Goal: Task Accomplishment & Management: Manage account settings

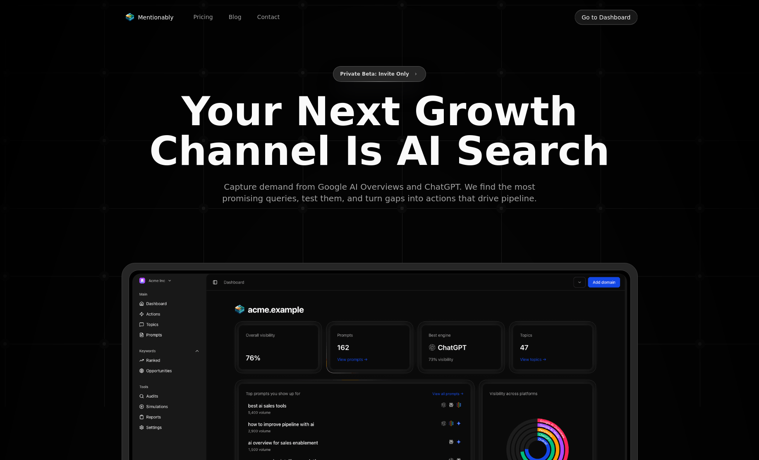
type input "**********"
click at [625, 16] on button "Go to Dashboard" at bounding box center [606, 18] width 63 height 16
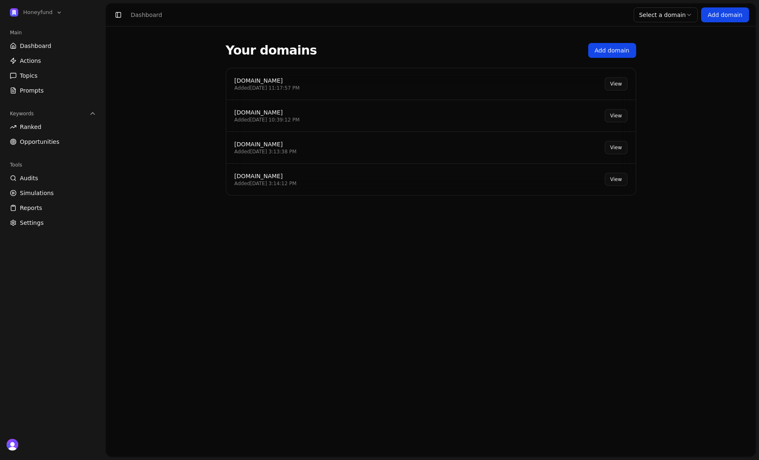
click at [264, 82] on div "[DOMAIN_NAME]" at bounding box center [267, 81] width 65 height 8
click at [611, 87] on link "View" at bounding box center [616, 83] width 22 height 13
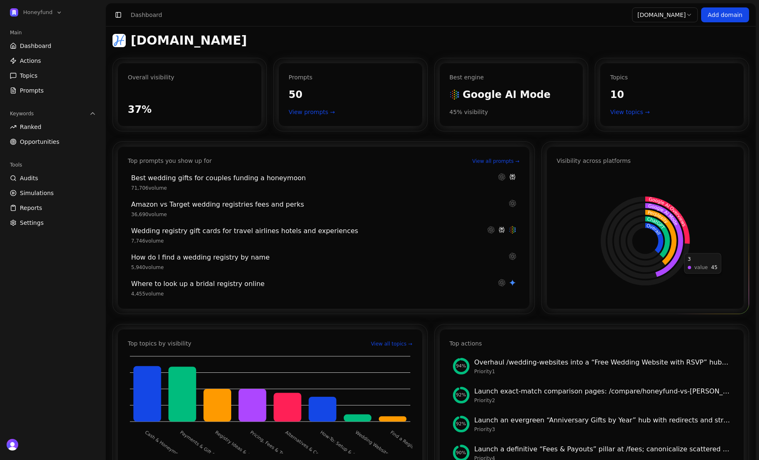
click at [681, 249] on icon at bounding box center [664, 240] width 38 height 74
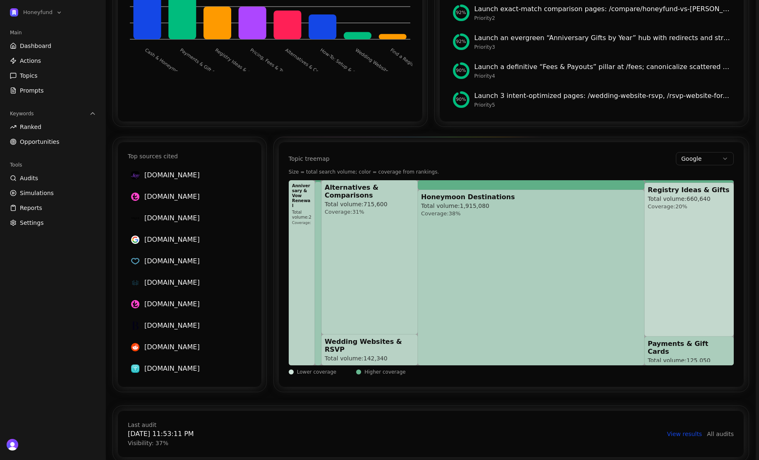
scroll to position [395, 0]
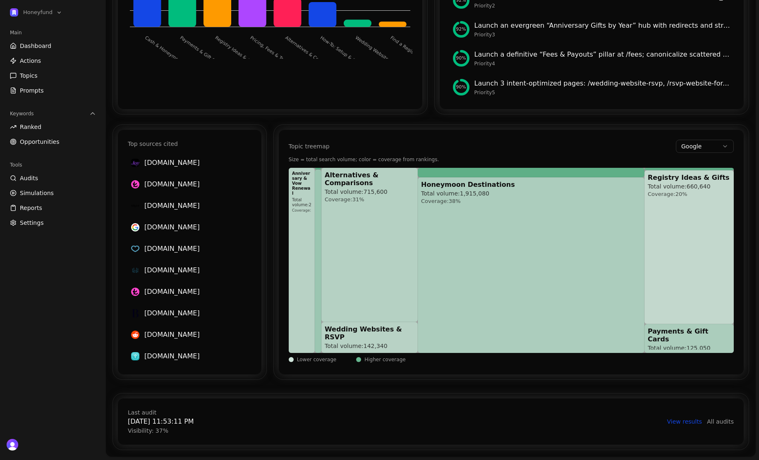
click at [48, 61] on link "Actions" at bounding box center [53, 60] width 93 height 13
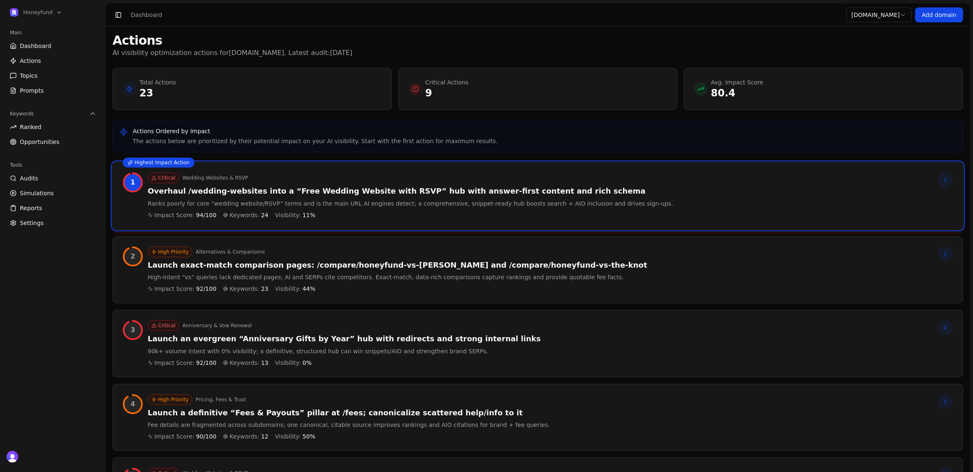
drag, startPoint x: 350, startPoint y: 54, endPoint x: 113, endPoint y: 53, distance: 237.4
click at [113, 53] on div "Actions AI visibility optimization actions for [DOMAIN_NAME] . Latest audit: [D…" at bounding box center [538, 45] width 850 height 25
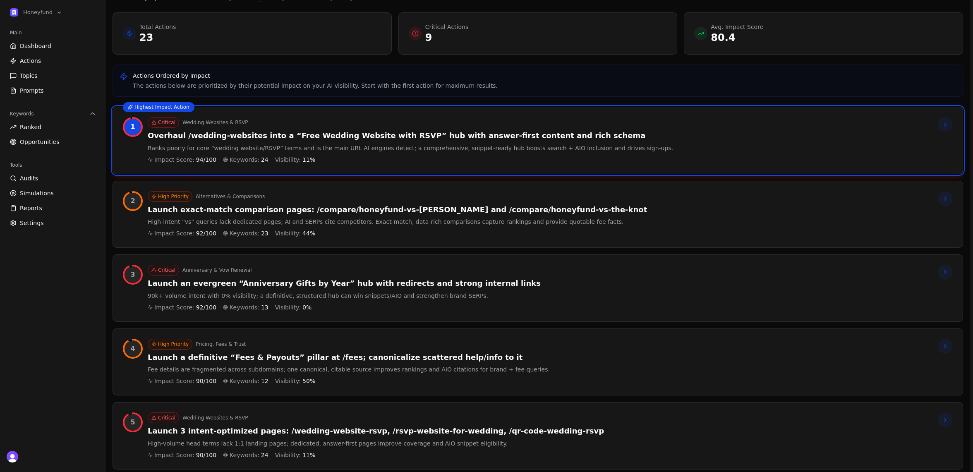
scroll to position [55, 0]
click at [54, 123] on link "Ranked" at bounding box center [53, 126] width 93 height 13
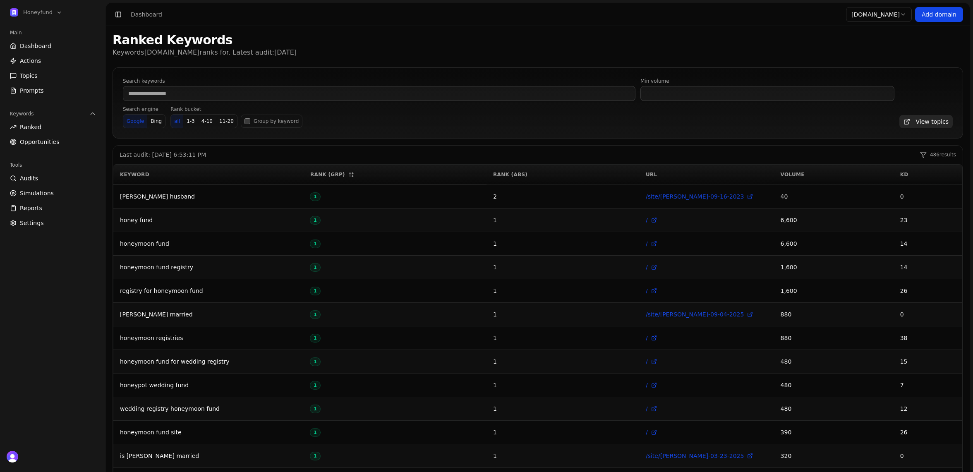
scroll to position [1, 0]
click at [39, 144] on span "Opportunities" at bounding box center [40, 142] width 40 height 8
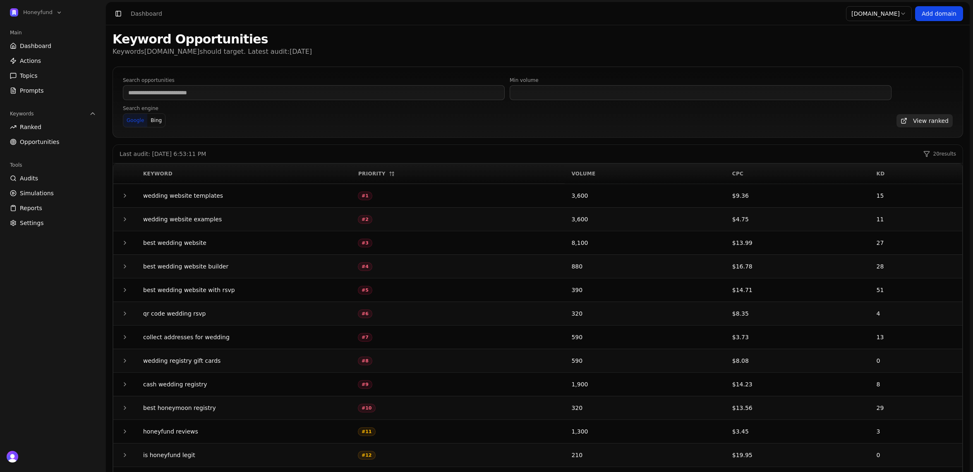
click at [27, 144] on span "Opportunities" at bounding box center [40, 142] width 40 height 8
click at [38, 139] on span "Opportunities" at bounding box center [40, 142] width 40 height 8
click at [37, 141] on span "Opportunities" at bounding box center [40, 142] width 40 height 8
click at [37, 126] on span "Ranked" at bounding box center [31, 127] width 22 height 8
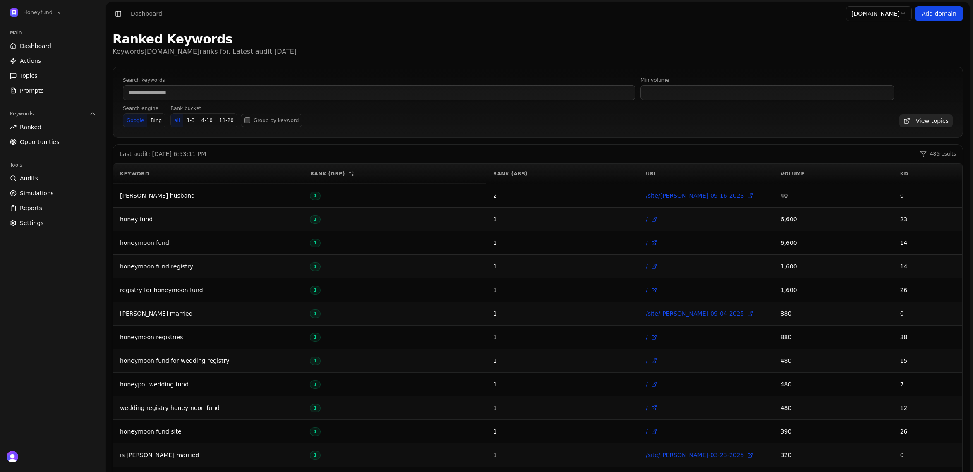
click at [45, 143] on span "Opportunities" at bounding box center [40, 142] width 40 height 8
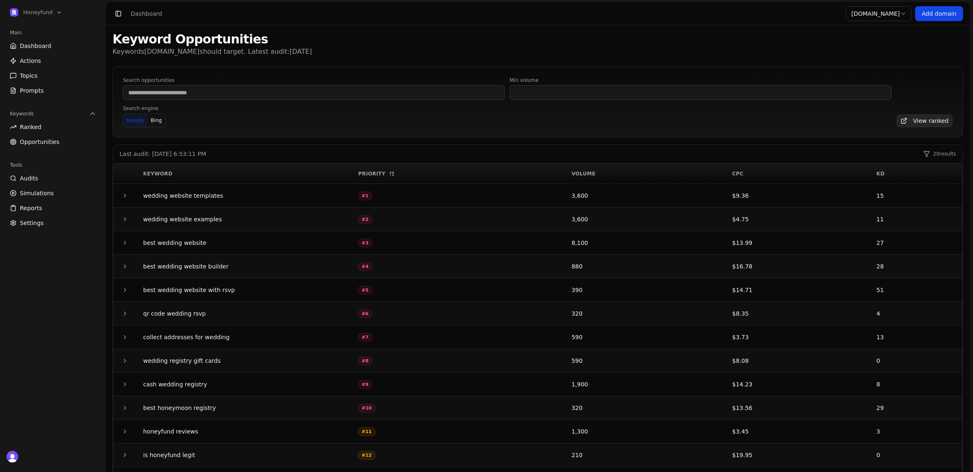
click at [46, 143] on span "Opportunities" at bounding box center [40, 142] width 40 height 8
click at [49, 58] on link "Actions" at bounding box center [53, 60] width 93 height 13
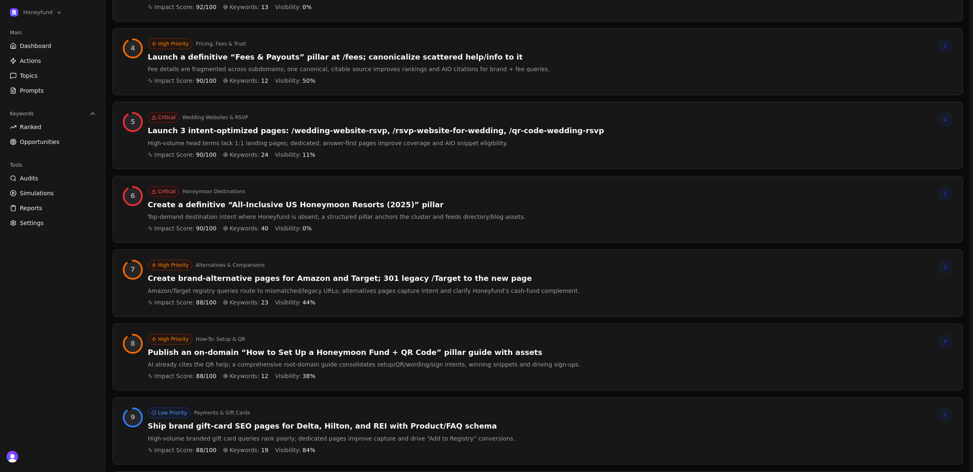
scroll to position [354, 0]
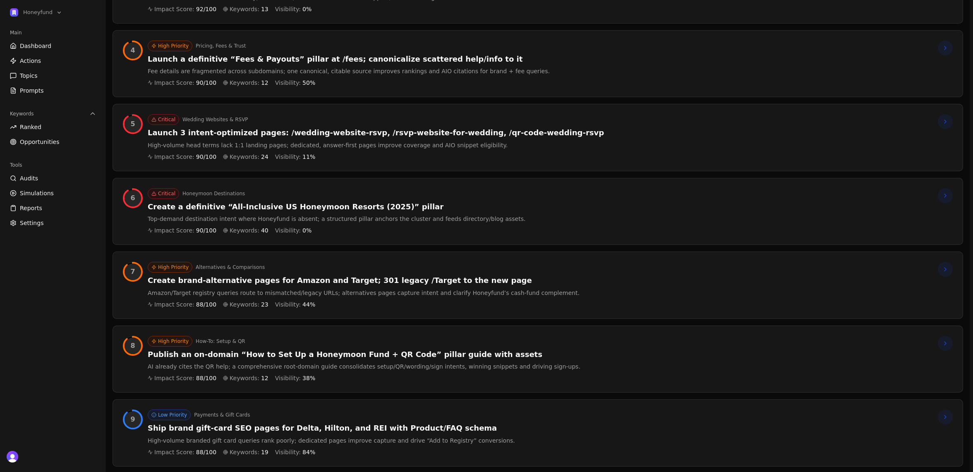
click at [273, 344] on div "High Priority How-To: Setup & QR" at bounding box center [364, 341] width 433 height 11
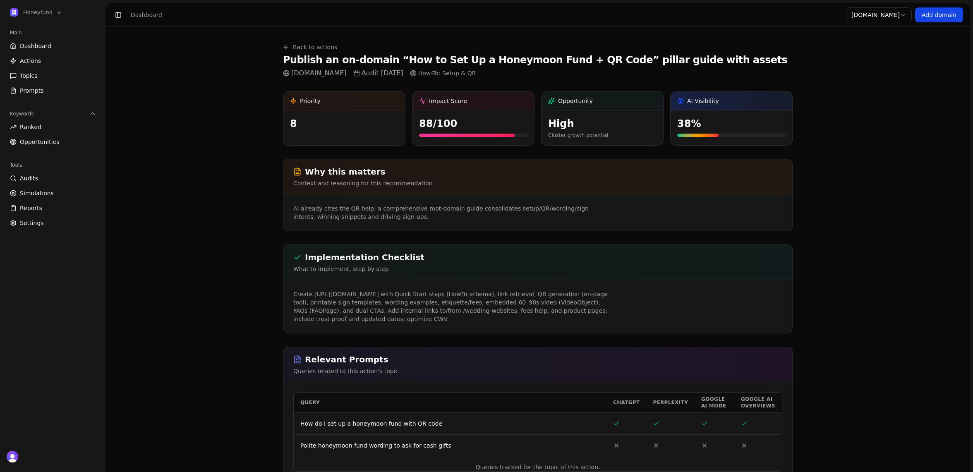
drag, startPoint x: 887, startPoint y: 0, endPoint x: 881, endPoint y: 17, distance: 17.4
click at [759, 5] on div "Honeyfund Main Dashboard Actions Topics Prompts Keywords Ranked Opportunities T…" at bounding box center [486, 403] width 973 height 807
click at [759, 17] on html "Honeyfund Main Dashboard Actions Topics Prompts Keywords Ranked Opportunities T…" at bounding box center [486, 236] width 973 height 472
drag, startPoint x: 235, startPoint y: 123, endPoint x: 220, endPoint y: 38, distance: 85.8
click at [227, 70] on html "Honeyfund Main Dashboard Actions Topics Prompts Keywords Ranked Opportunities T…" at bounding box center [486, 236] width 973 height 472
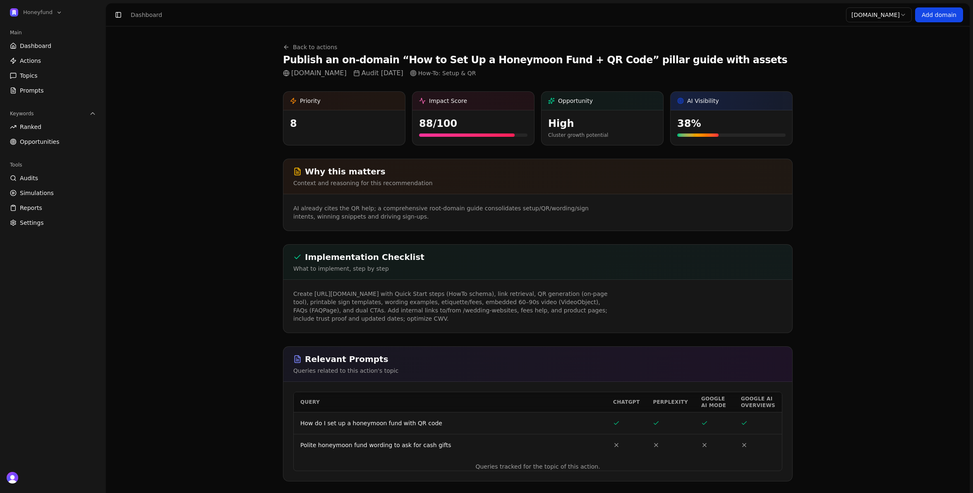
click at [24, 224] on span "Settings" at bounding box center [32, 223] width 24 height 8
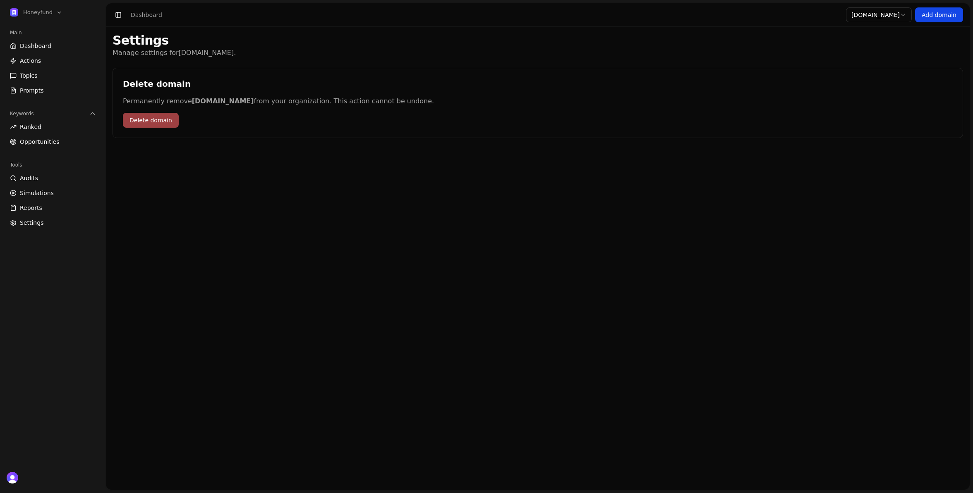
click at [356, 49] on p "Manage settings for [DOMAIN_NAME] ." at bounding box center [538, 53] width 850 height 10
click at [48, 45] on span "Dashboard" at bounding box center [35, 46] width 31 height 8
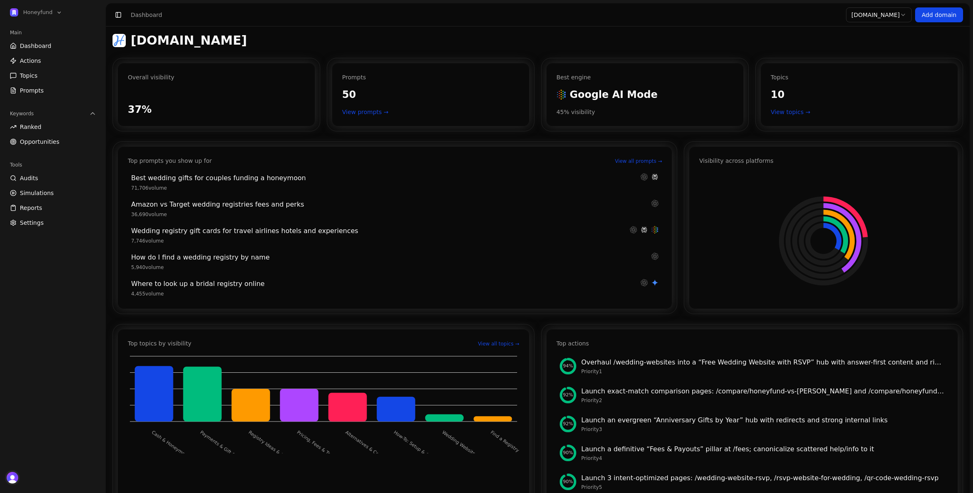
click at [7, 460] on span "Open user button" at bounding box center [13, 478] width 12 height 12
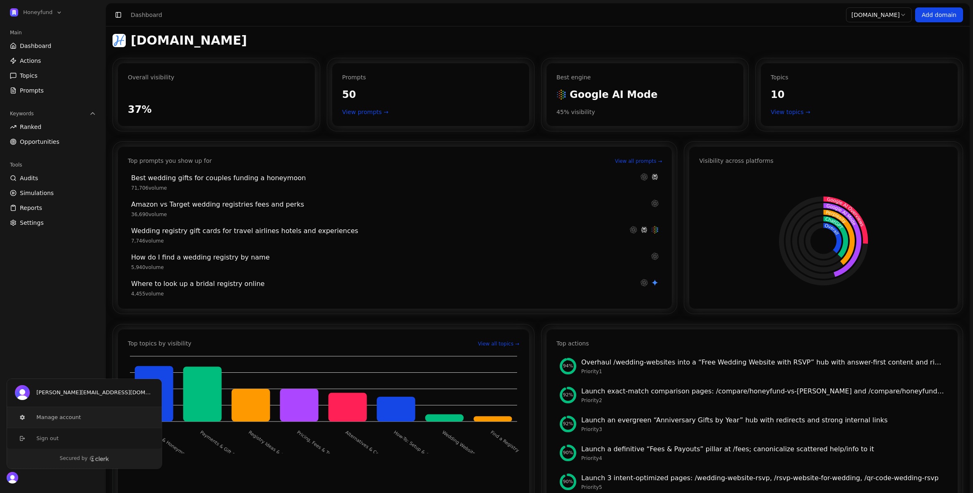
click at [62, 419] on button "Manage account" at bounding box center [85, 417] width 156 height 21
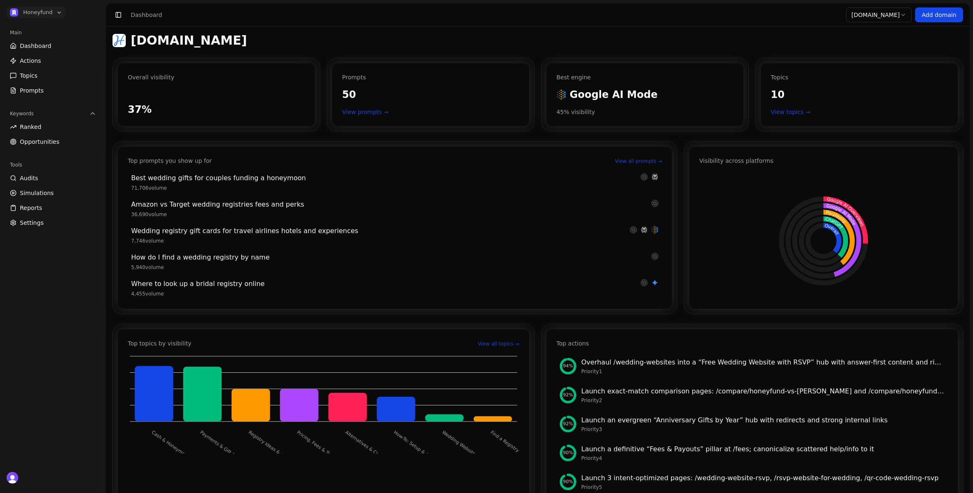
click at [44, 11] on span "Honeyfund" at bounding box center [37, 12] width 29 height 7
click at [132, 36] on button "Manage" at bounding box center [138, 36] width 32 height 10
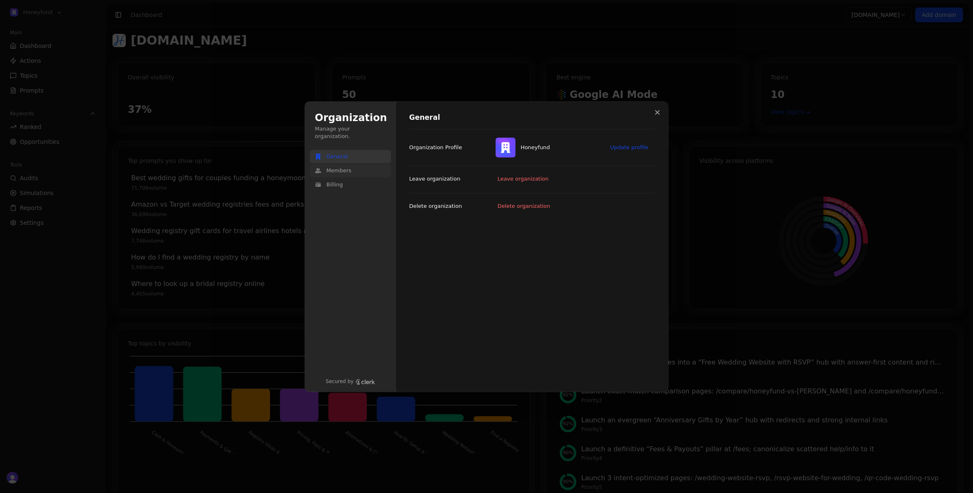
click at [347, 167] on span "Members" at bounding box center [338, 170] width 25 height 7
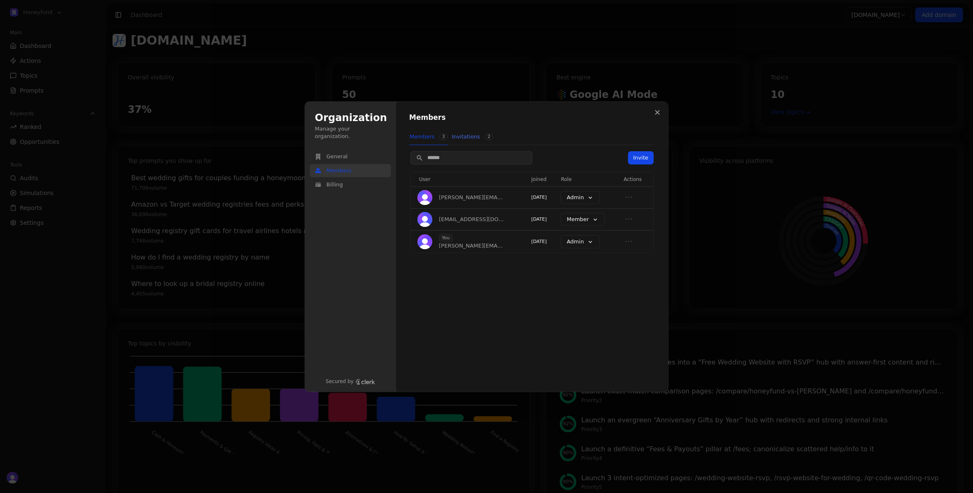
click at [459, 133] on button "Invitations 2" at bounding box center [472, 137] width 42 height 16
click at [413, 134] on button "Members 3" at bounding box center [428, 137] width 39 height 16
click at [452, 165] on div "Invite User Joined Role Actions [PERSON_NAME][EMAIL_ADDRESS][DOMAIN_NAME] [DATE…" at bounding box center [532, 203] width 246 height 103
click at [455, 154] on input "Search" at bounding box center [471, 158] width 121 height 12
type input "**********"
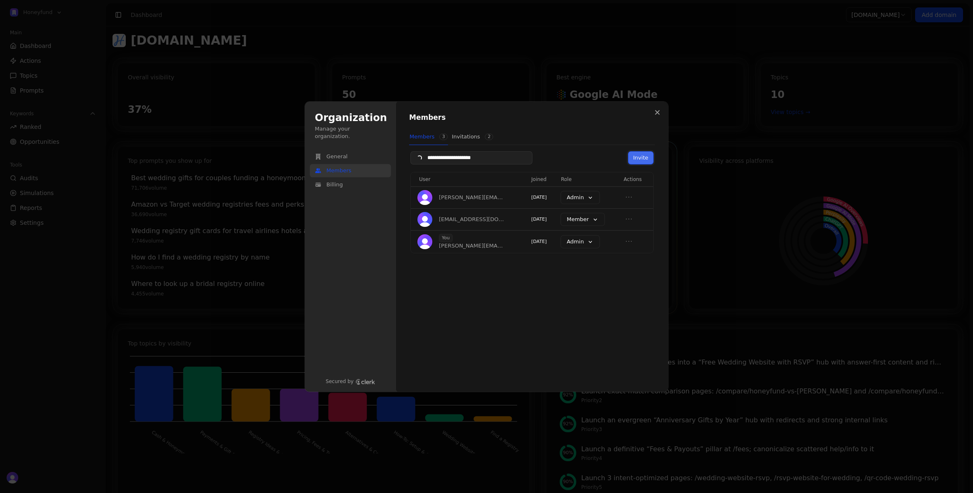
click at [637, 156] on button "Invite" at bounding box center [640, 158] width 25 height 12
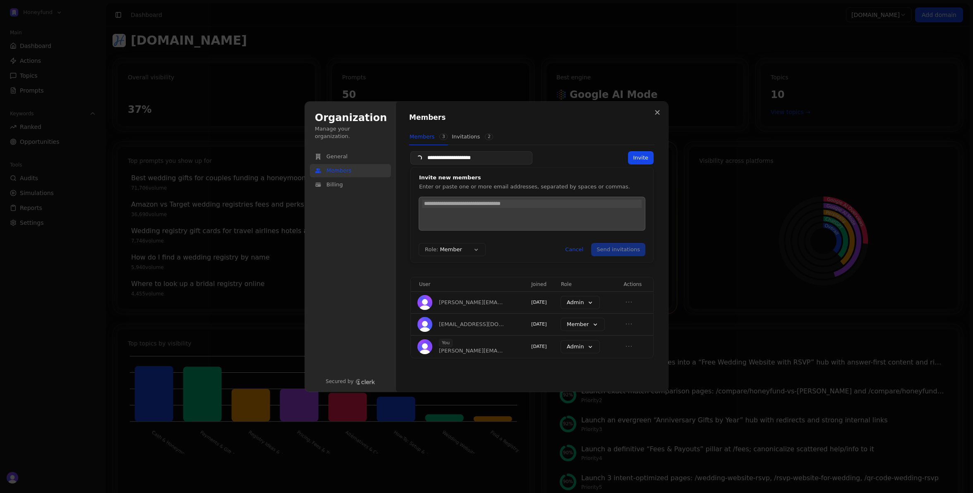
click at [490, 218] on div at bounding box center [532, 213] width 226 height 33
click at [459, 157] on input "**********" at bounding box center [471, 158] width 121 height 12
click at [527, 159] on input "**********" at bounding box center [471, 158] width 121 height 12
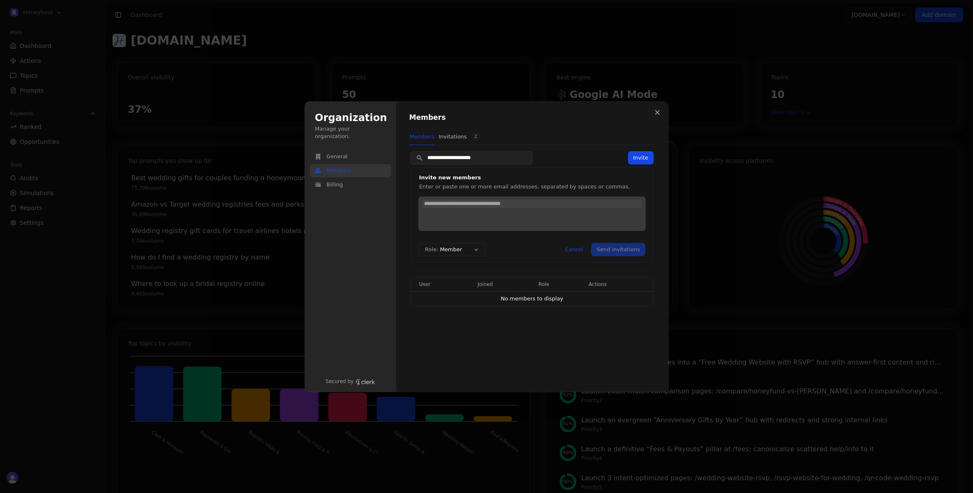
click at [492, 208] on div at bounding box center [532, 213] width 226 height 33
click at [627, 251] on button "Send invitations" at bounding box center [617, 250] width 53 height 12
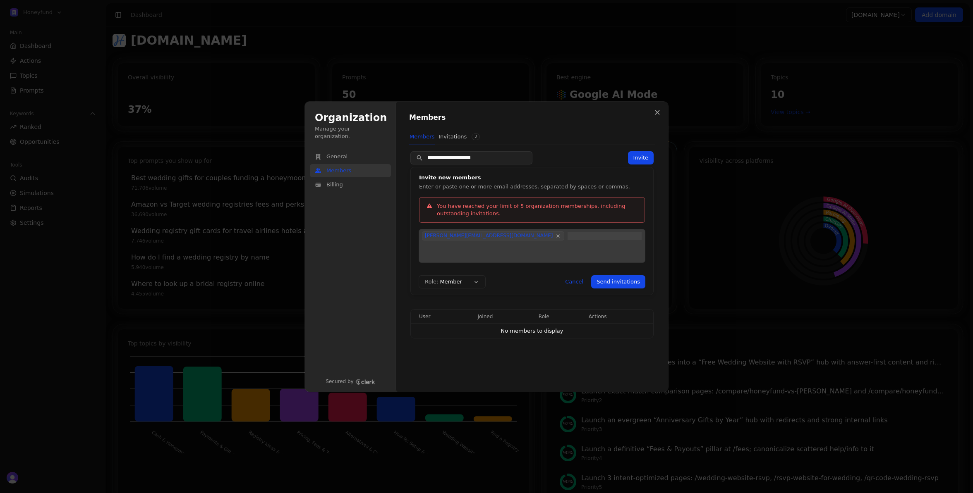
click at [552, 160] on div "**********" at bounding box center [532, 158] width 246 height 12
click at [483, 160] on input "**********" at bounding box center [471, 158] width 121 height 12
click at [524, 159] on input "**********" at bounding box center [471, 158] width 121 height 12
click at [466, 136] on button "Invitations 2" at bounding box center [472, 137] width 42 height 16
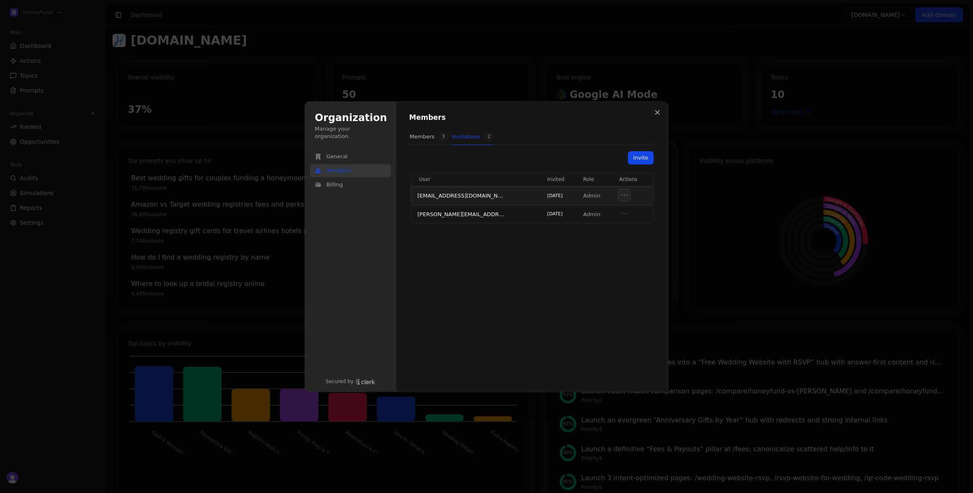
click at [622, 195] on icon "Open menu" at bounding box center [624, 195] width 8 height 8
drag, startPoint x: 625, startPoint y: 243, endPoint x: 621, endPoint y: 224, distance: 19.3
click at [625, 237] on div "Members Members 3 Invitations 2 Invite User Invited Role Actions [EMAIL_ADDRESS…" at bounding box center [532, 246] width 272 height 291
click at [621, 216] on icon "Open menu" at bounding box center [624, 214] width 8 height 8
click at [602, 232] on button "Revoke invitation" at bounding box center [599, 228] width 56 height 11
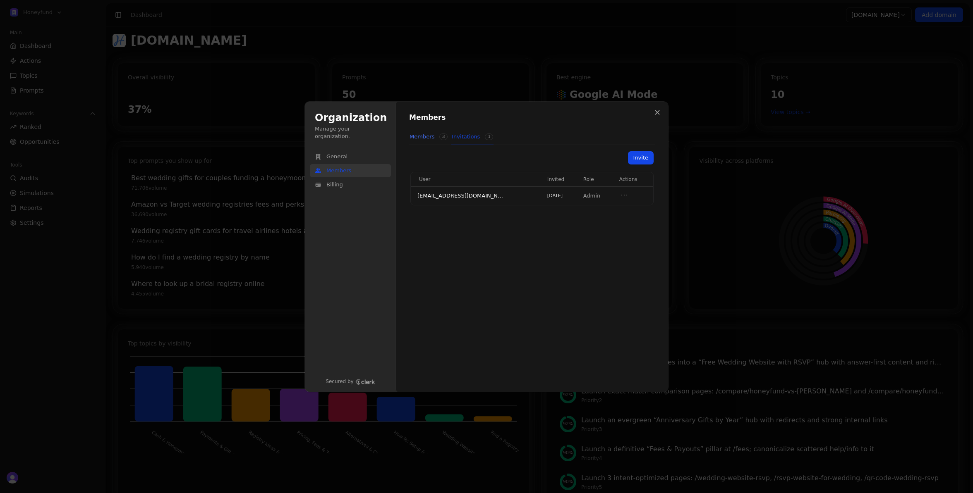
click at [429, 141] on button "Members 3" at bounding box center [428, 137] width 39 height 16
click at [486, 158] on input "Search" at bounding box center [471, 158] width 121 height 12
click at [633, 159] on button "Invite" at bounding box center [640, 158] width 25 height 12
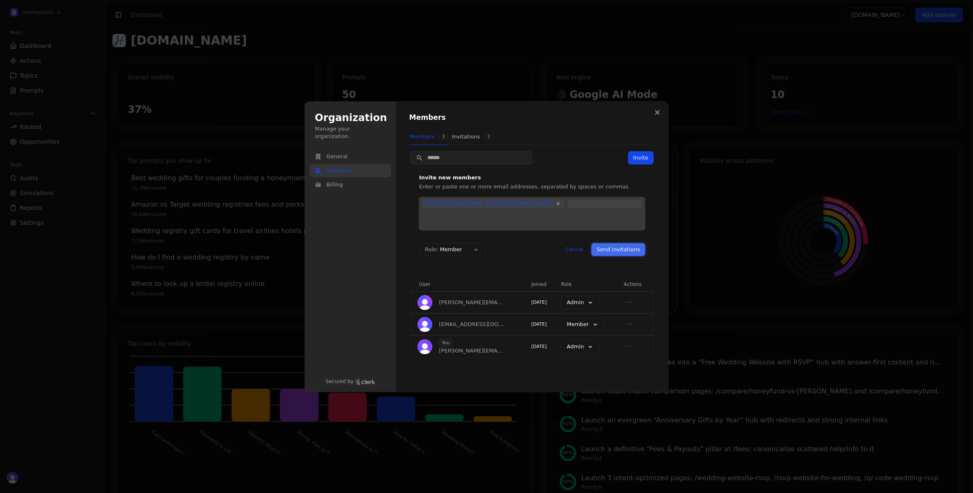
click at [639, 252] on button "Send invitations" at bounding box center [617, 250] width 53 height 12
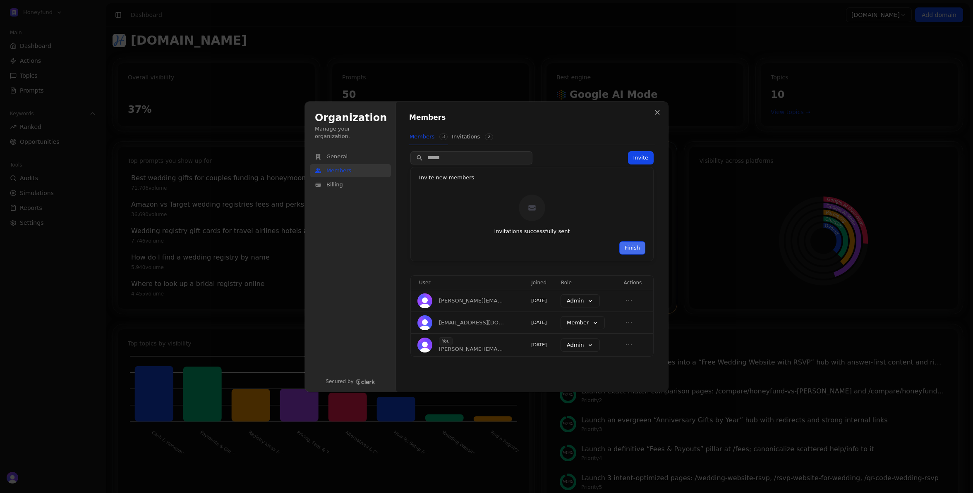
click at [633, 250] on button "Finish" at bounding box center [632, 248] width 25 height 12
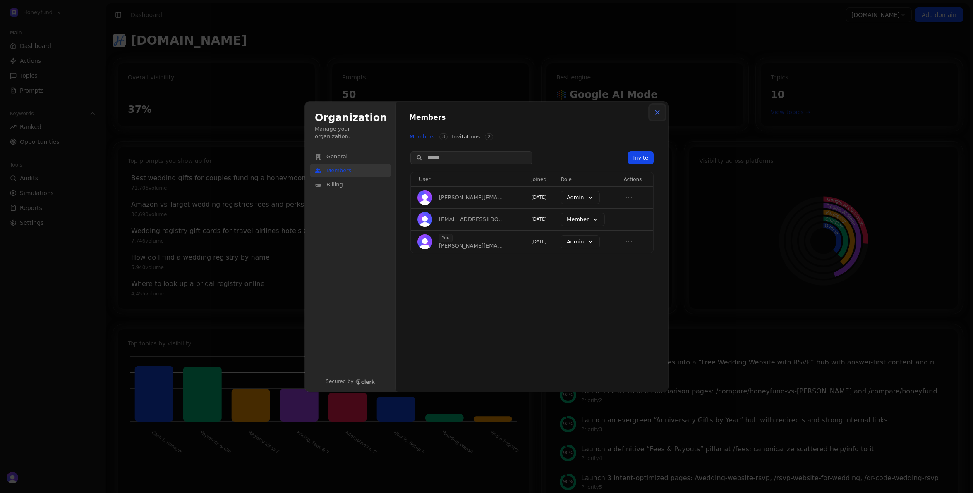
click at [658, 112] on icon "Close modal" at bounding box center [657, 112] width 5 height 5
